Goal: Information Seeking & Learning: Learn about a topic

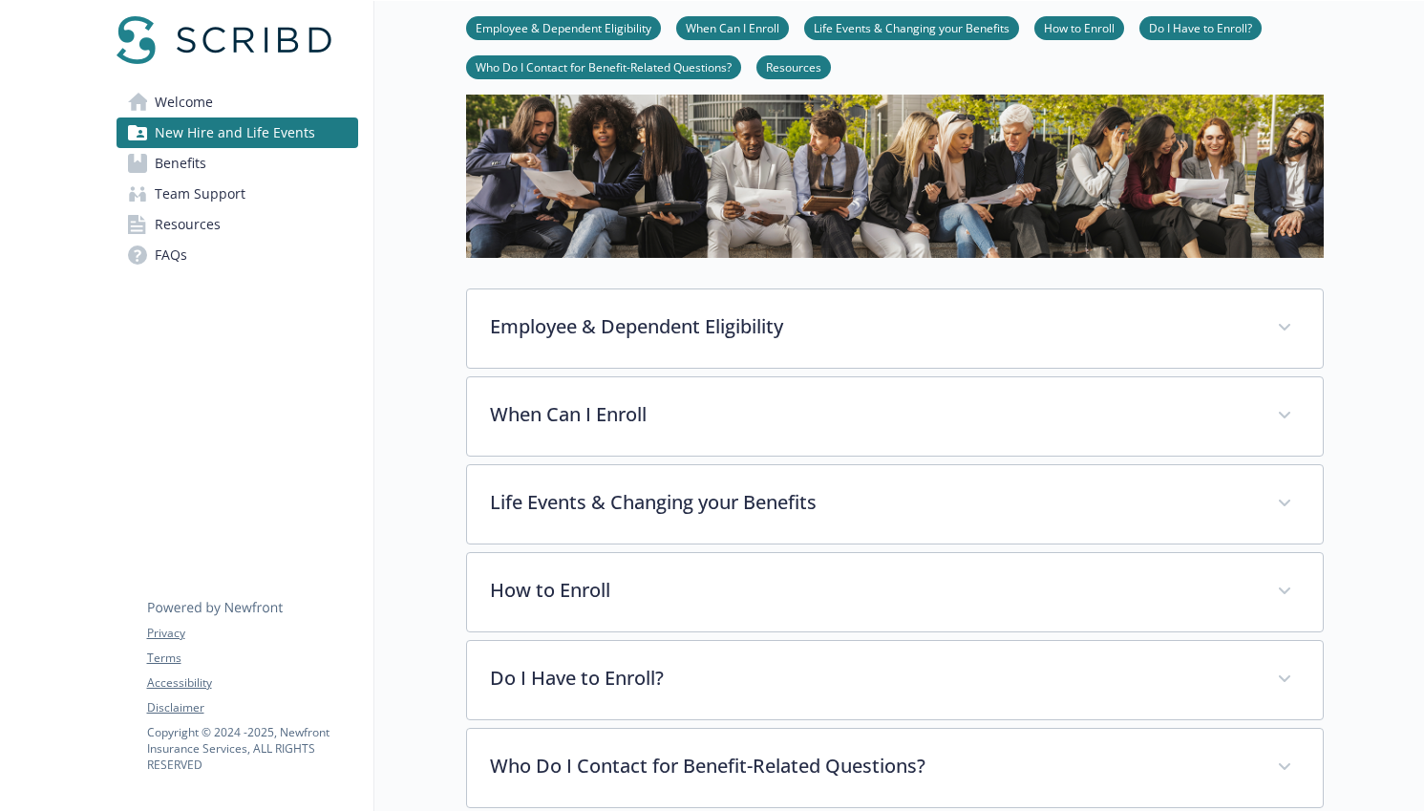
scroll to position [92, 0]
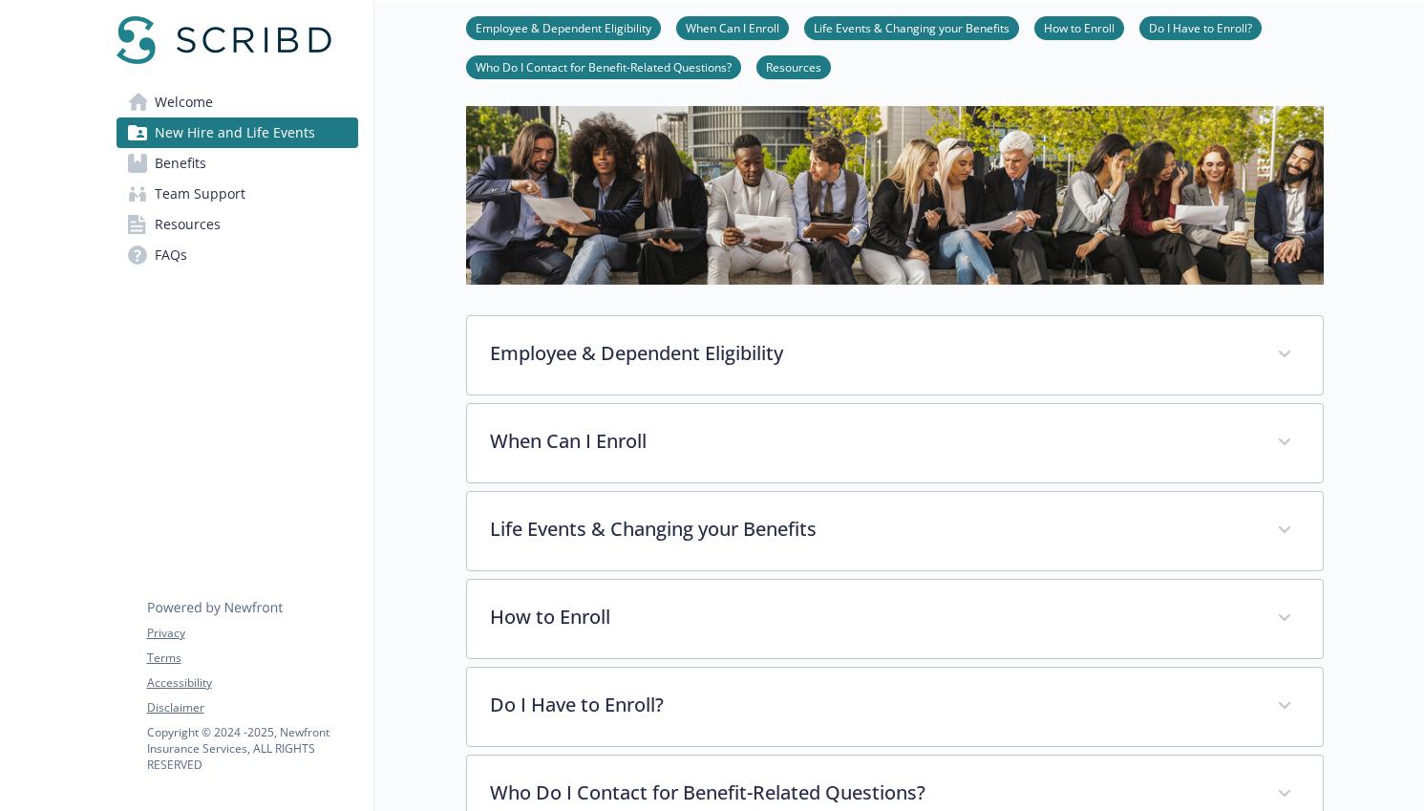
click at [208, 163] on link "Benefits" at bounding box center [238, 163] width 242 height 31
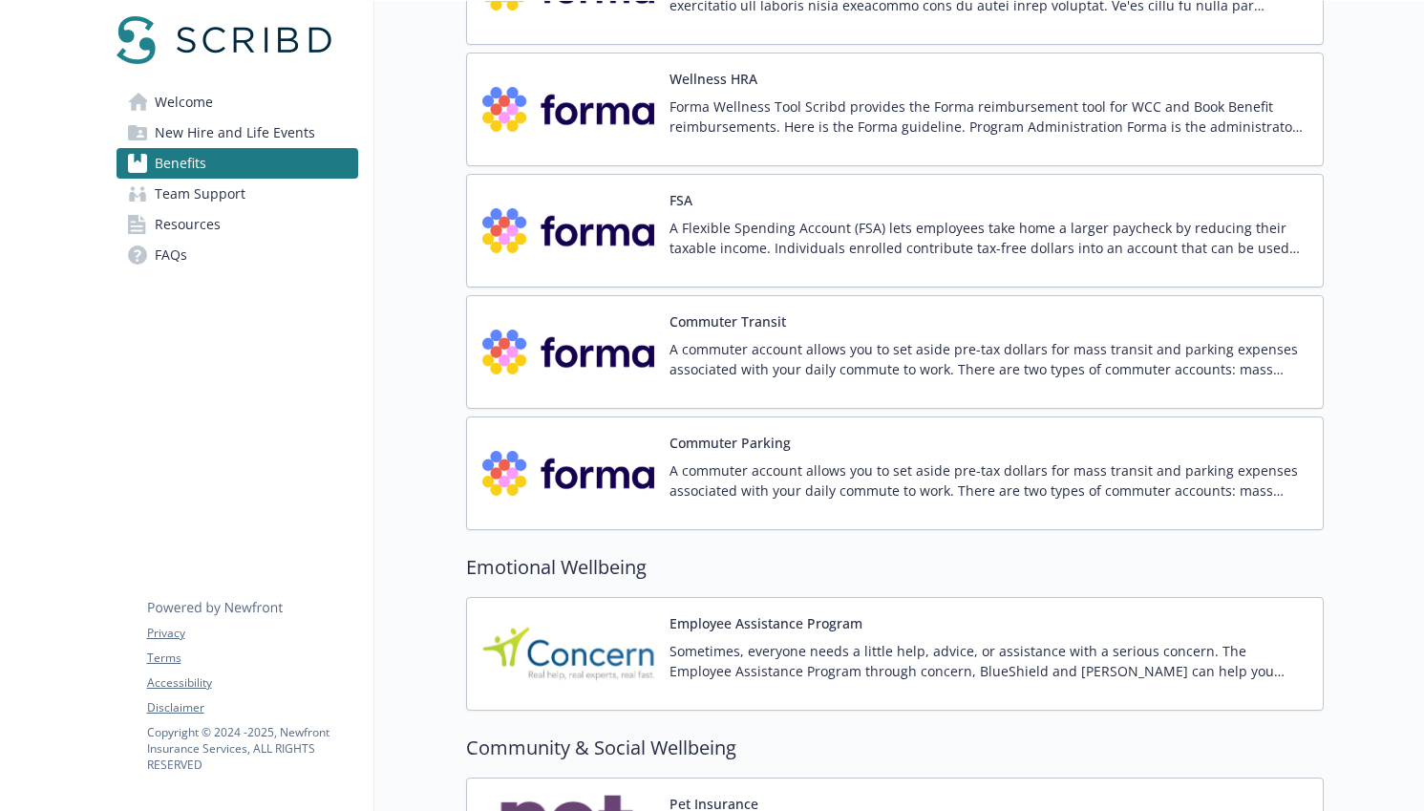
scroll to position [2915, 0]
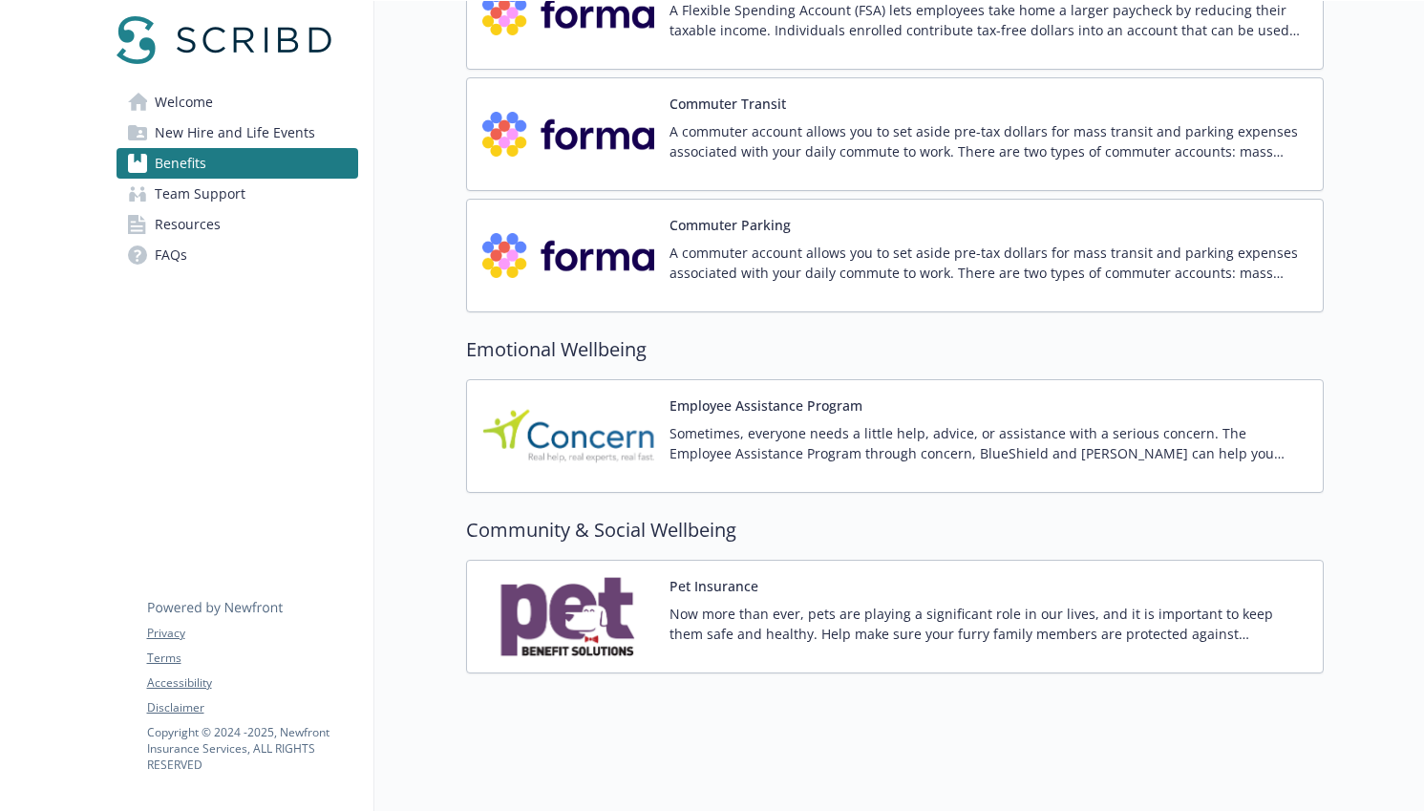
click at [220, 194] on span "Team Support" at bounding box center [200, 194] width 91 height 31
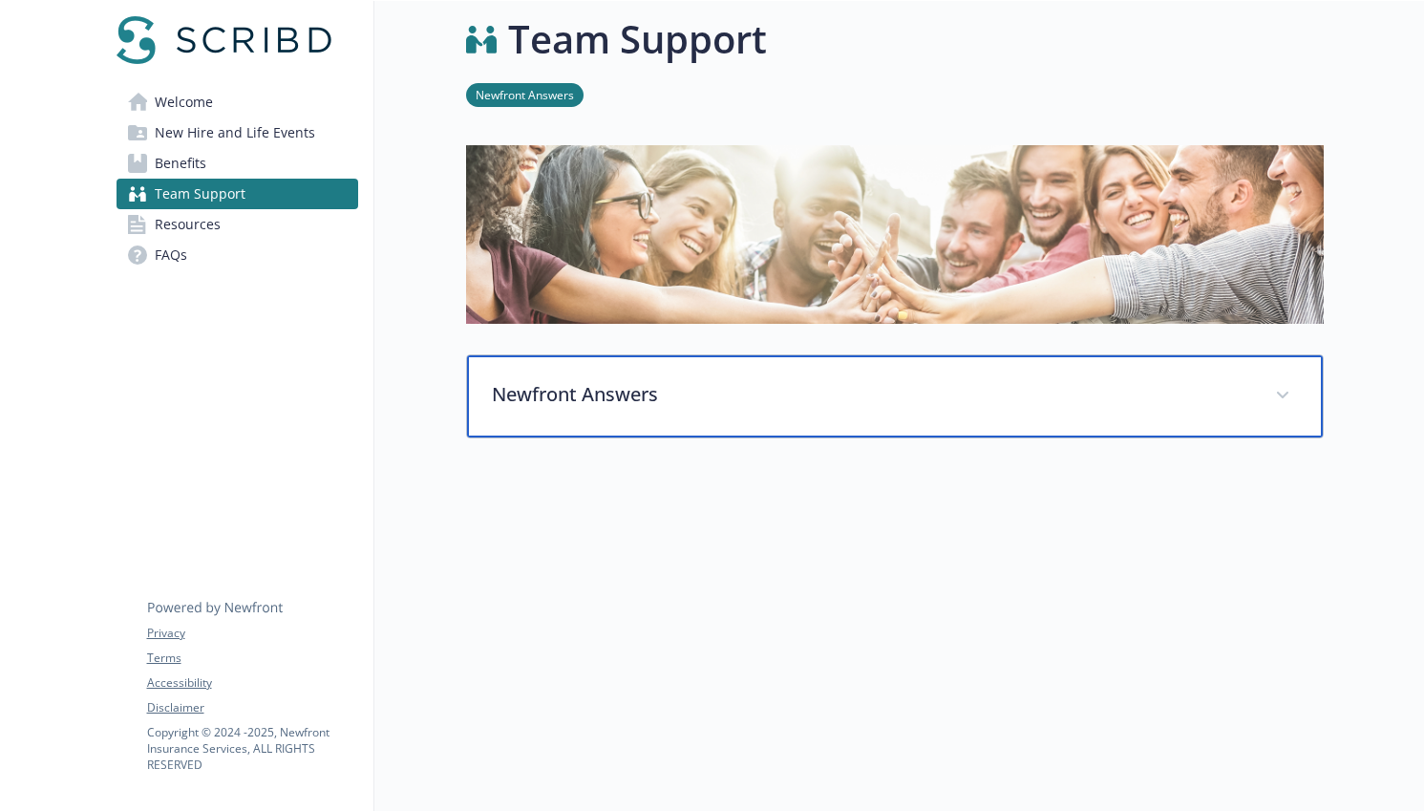
scroll to position [17, 0]
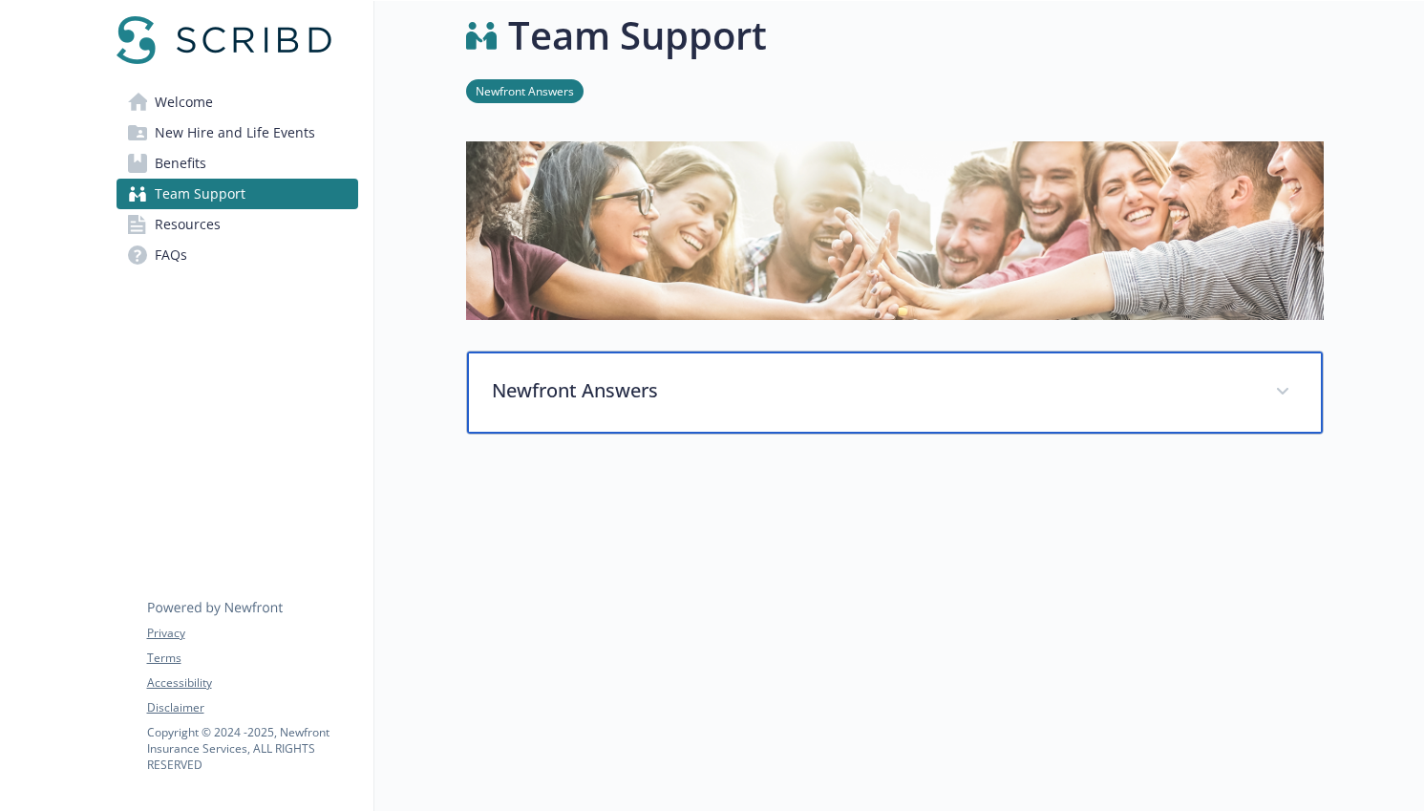
click at [559, 395] on p "Newfront Answers" at bounding box center [872, 390] width 760 height 29
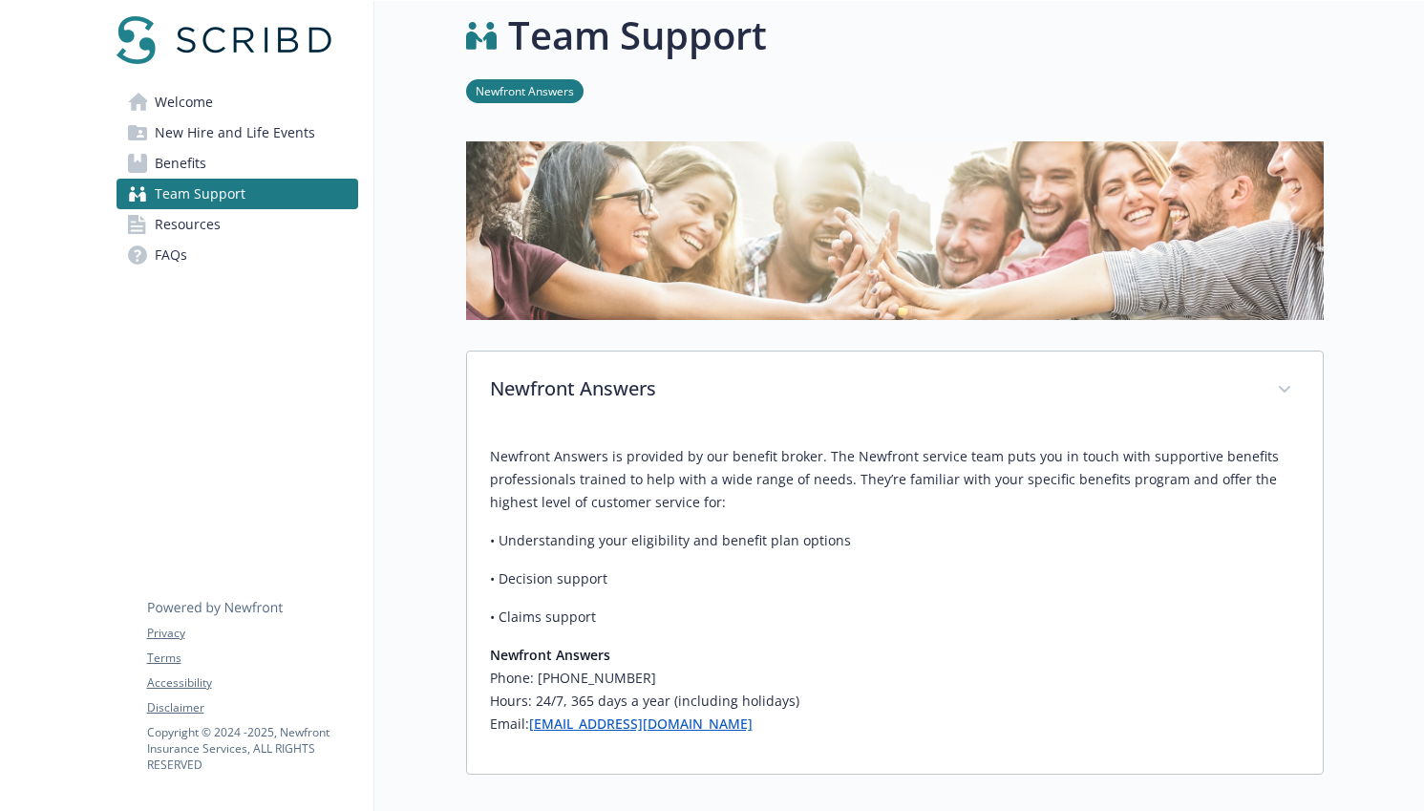
click at [409, 441] on div "Team Support Newfront Answers Newfront Answers Newfront Answers is provided by …" at bounding box center [848, 510] width 949 height 1052
click at [187, 159] on span "Benefits" at bounding box center [181, 163] width 52 height 31
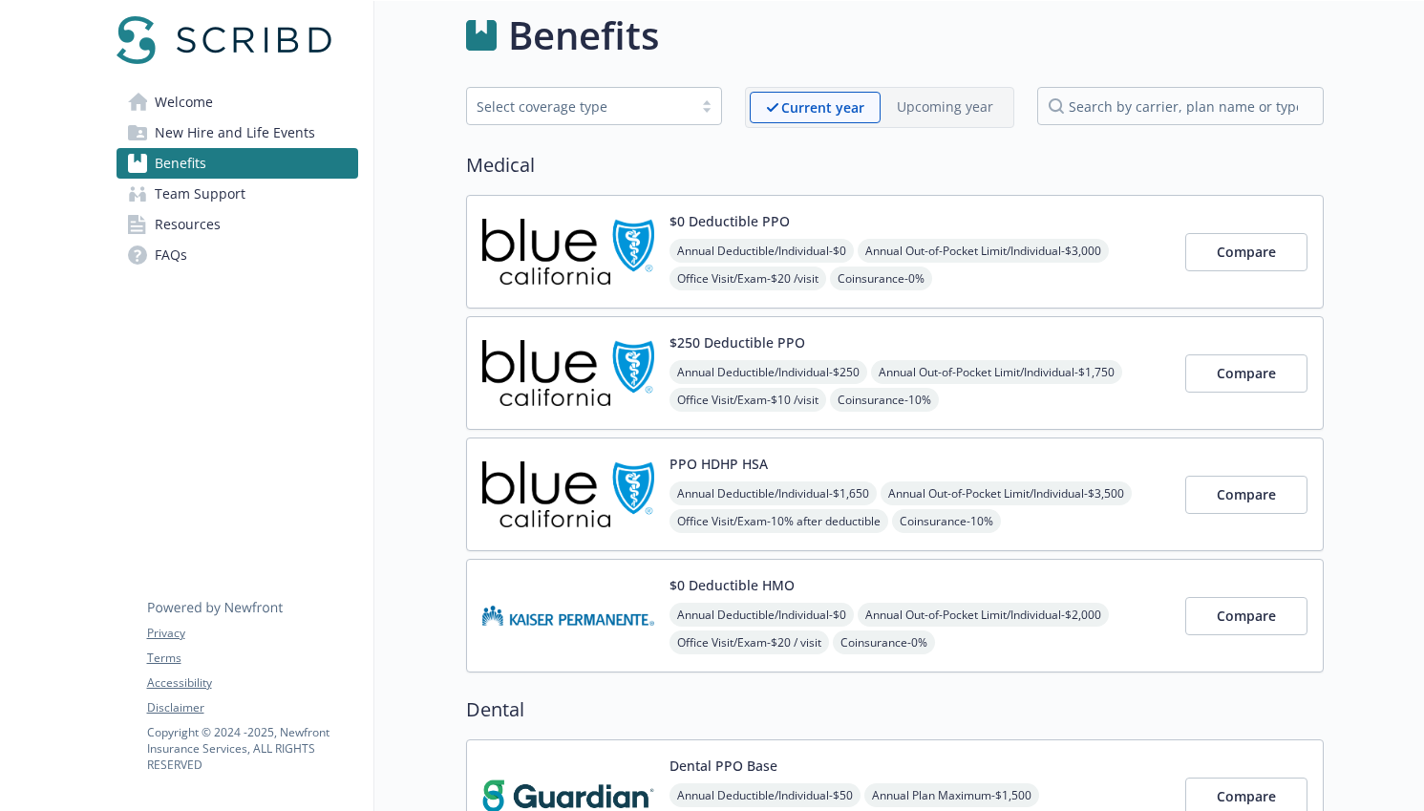
click at [192, 118] on span "New Hire and Life Events" at bounding box center [235, 132] width 160 height 31
